Goal: Task Accomplishment & Management: Manage account settings

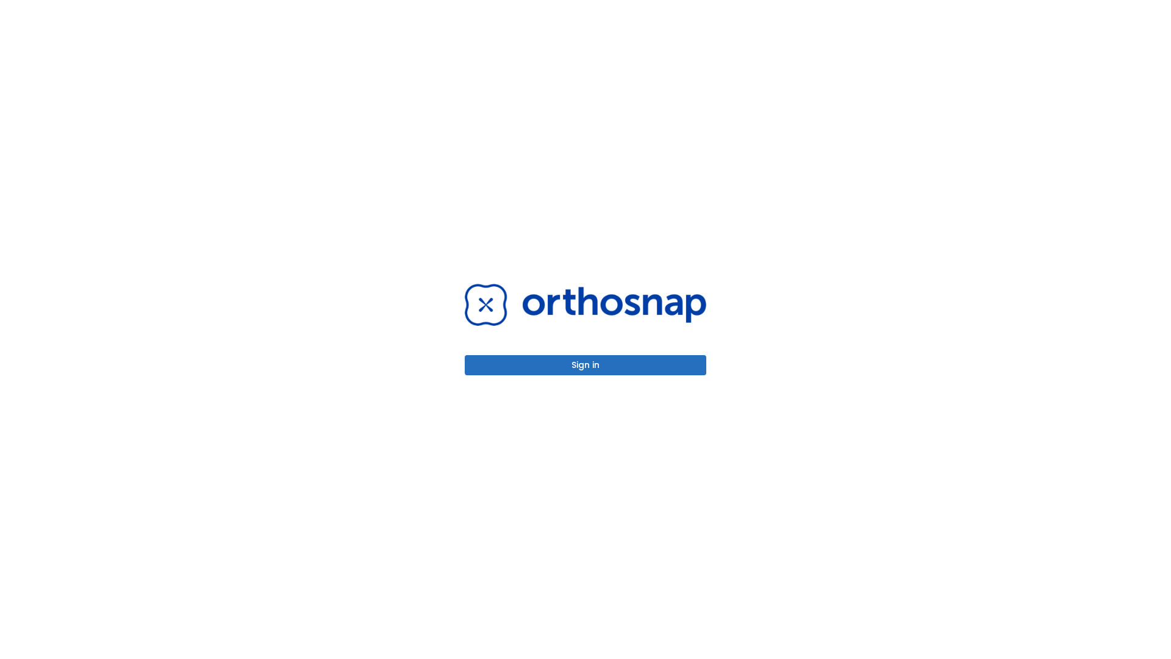
click at [585, 365] on button "Sign in" at bounding box center [585, 365] width 241 height 20
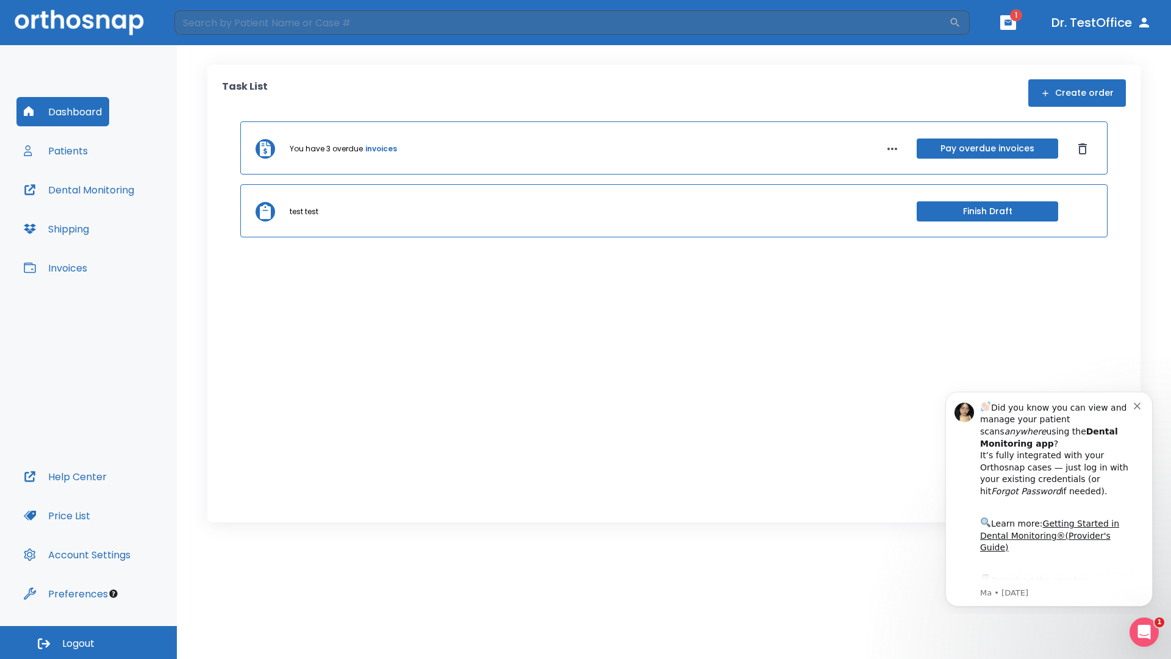
click at [88, 642] on span "Logout" at bounding box center [78, 643] width 32 height 13
